Goal: Navigation & Orientation: Find specific page/section

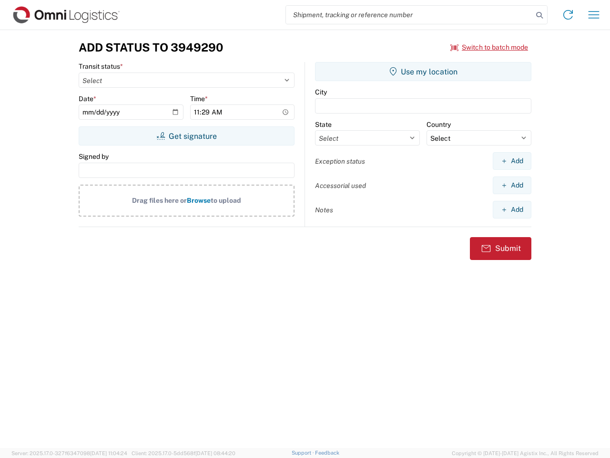
click at [410, 15] on input "search" at bounding box center [409, 15] width 247 height 18
click at [540, 15] on icon at bounding box center [539, 15] width 13 height 13
click at [568, 15] on icon at bounding box center [568, 14] width 15 height 15
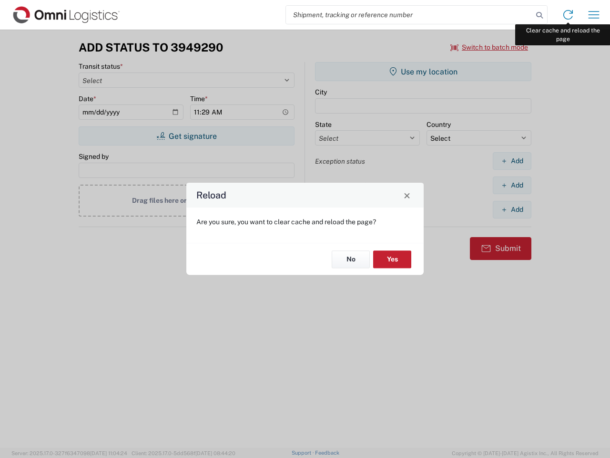
click at [594, 15] on div "Reload Are you sure, you want to clear cache and reload the page? No Yes" at bounding box center [305, 229] width 610 height 458
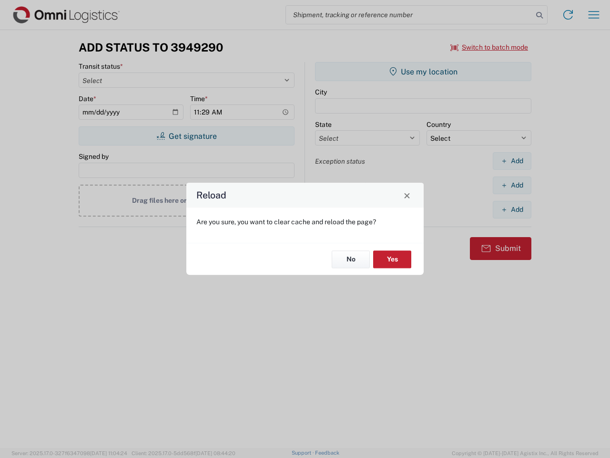
click at [490, 47] on div "Reload Are you sure, you want to clear cache and reload the page? No Yes" at bounding box center [305, 229] width 610 height 458
click at [186, 136] on div "Reload Are you sure, you want to clear cache and reload the page? No Yes" at bounding box center [305, 229] width 610 height 458
click at [423, 72] on div "Reload Are you sure, you want to clear cache and reload the page? No Yes" at bounding box center [305, 229] width 610 height 458
click at [512, 161] on div "Reload Are you sure, you want to clear cache and reload the page? No Yes" at bounding box center [305, 229] width 610 height 458
click at [512, 185] on div "Reload Are you sure, you want to clear cache and reload the page? No Yes" at bounding box center [305, 229] width 610 height 458
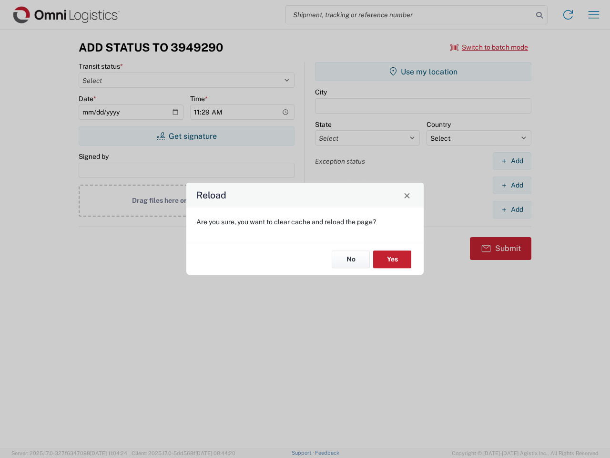
click at [512, 209] on div "Reload Are you sure, you want to clear cache and reload the page? No Yes" at bounding box center [305, 229] width 610 height 458
